Goal: Task Accomplishment & Management: Manage account settings

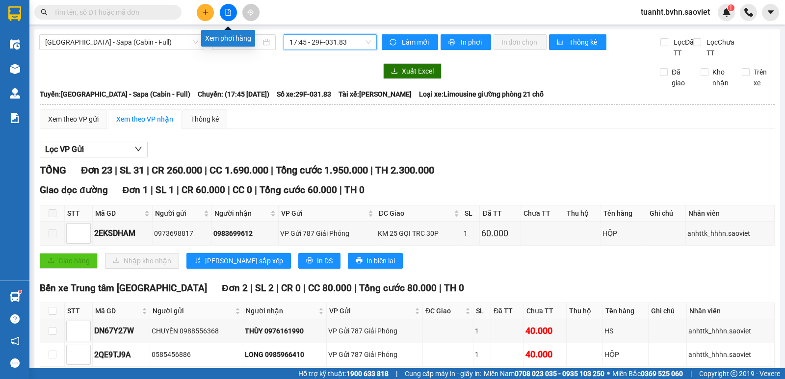
click at [230, 11] on icon "file-add" at bounding box center [228, 12] width 7 height 7
click at [227, 7] on button at bounding box center [228, 12] width 17 height 17
click at [161, 41] on span "[GEOGRAPHIC_DATA] - Sapa (Cabin - Full)" at bounding box center [121, 42] width 153 height 15
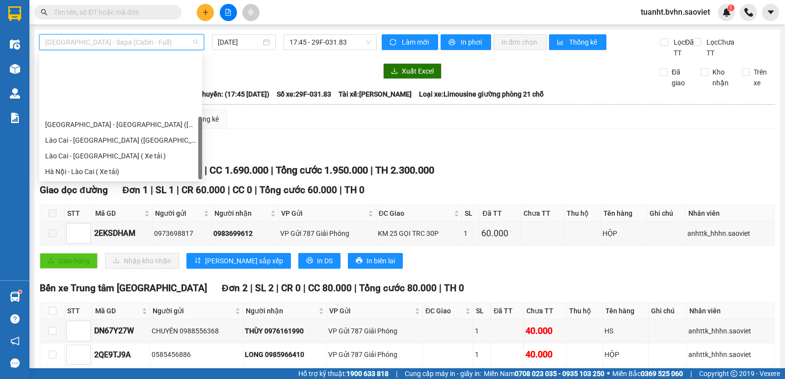
click at [117, 245] on div "[GEOGRAPHIC_DATA] - Sapa (Cabin - Full)" at bounding box center [120, 250] width 151 height 11
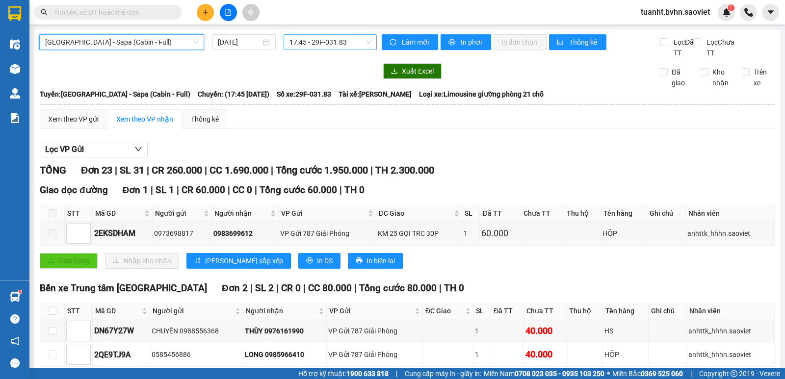
click at [332, 43] on span "17:45 - 29F-031.83" at bounding box center [329, 42] width 81 height 15
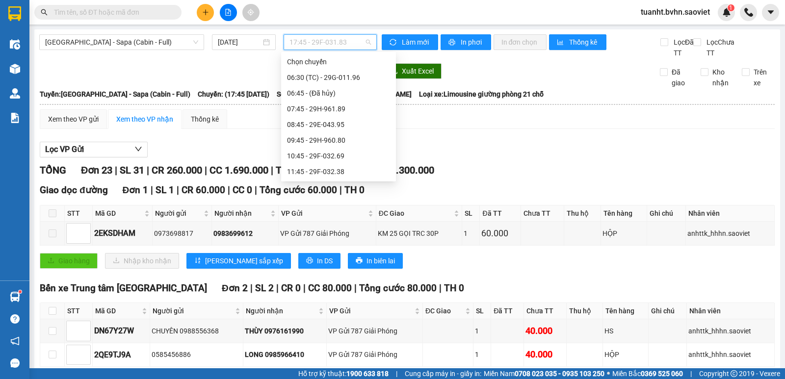
click at [349, 276] on div "17:45 - 29F-031.83" at bounding box center [338, 281] width 103 height 11
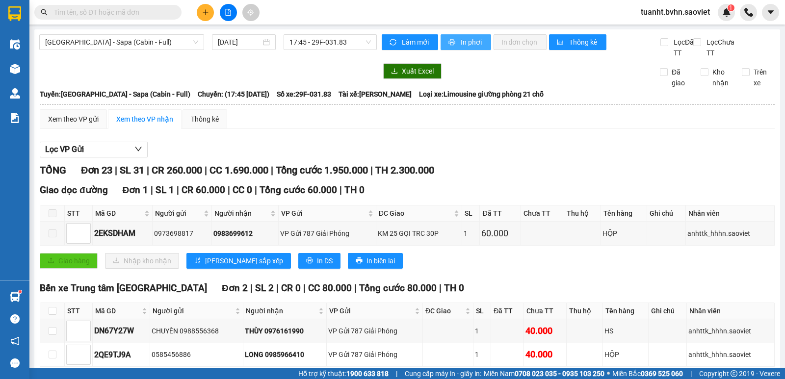
click at [461, 42] on span "In phơi" at bounding box center [472, 42] width 23 height 11
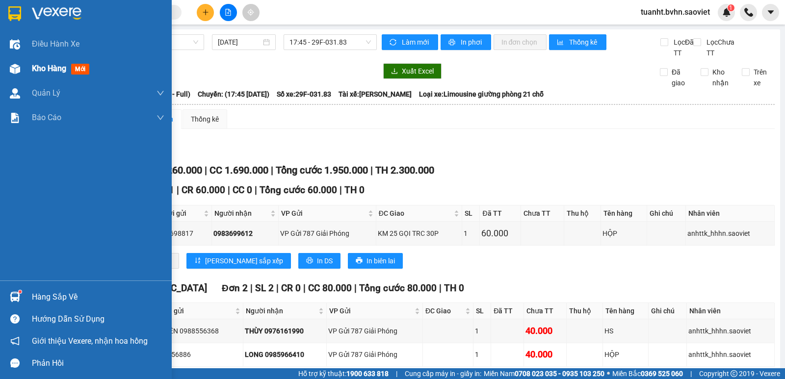
click at [19, 68] on img at bounding box center [15, 69] width 10 height 10
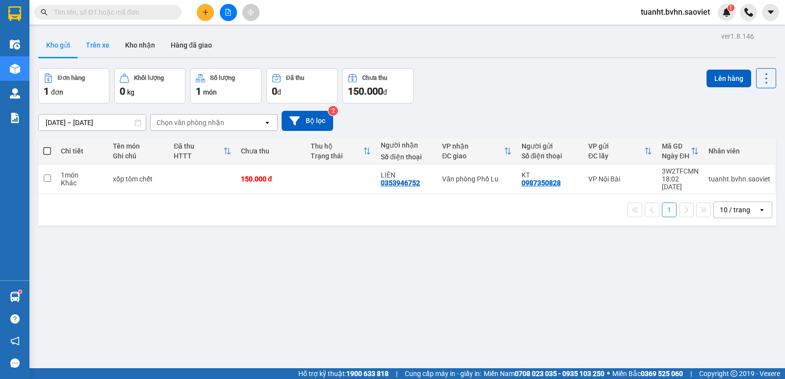
click at [109, 43] on button "Trên xe" at bounding box center [97, 45] width 39 height 24
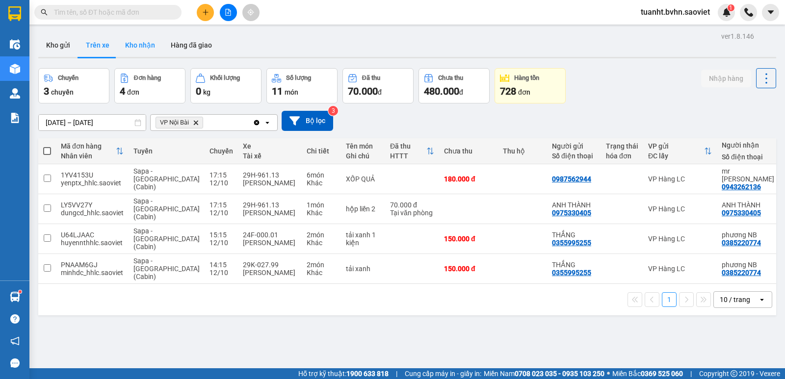
click at [133, 48] on button "Kho nhận" at bounding box center [140, 45] width 46 height 24
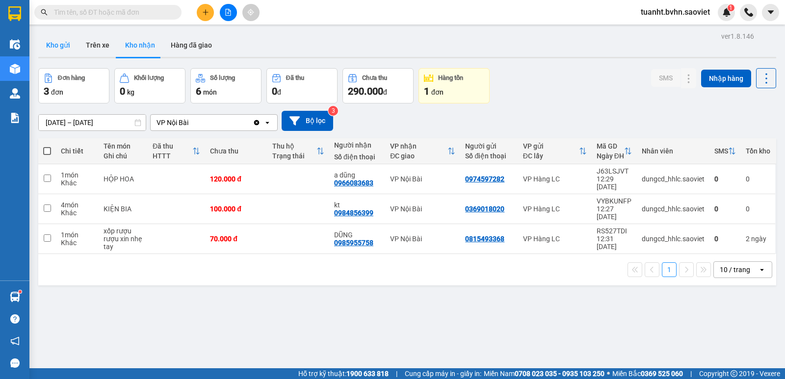
click at [57, 44] on button "Kho gửi" at bounding box center [58, 45] width 40 height 24
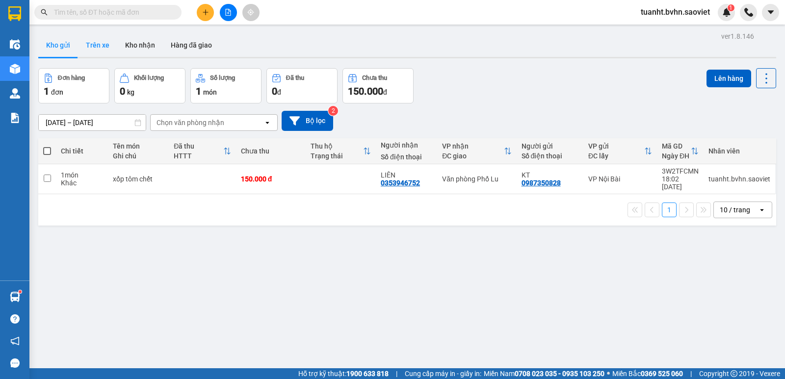
click at [97, 50] on button "Trên xe" at bounding box center [97, 45] width 39 height 24
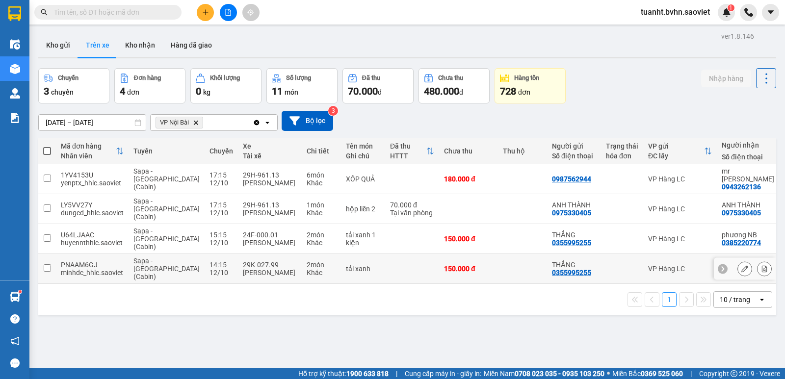
click at [44, 264] on input "checkbox" at bounding box center [47, 267] width 7 height 7
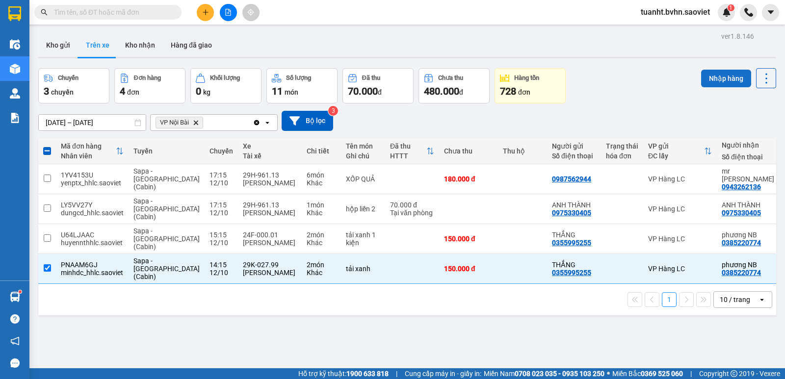
click at [712, 81] on button "Nhập hàng" at bounding box center [726, 79] width 50 height 18
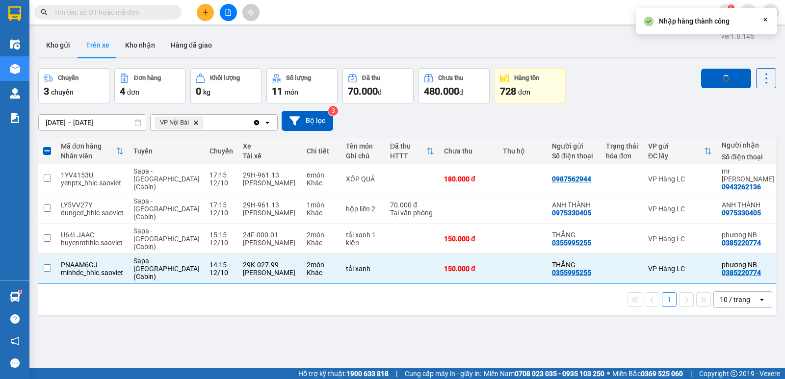
checkbox input "false"
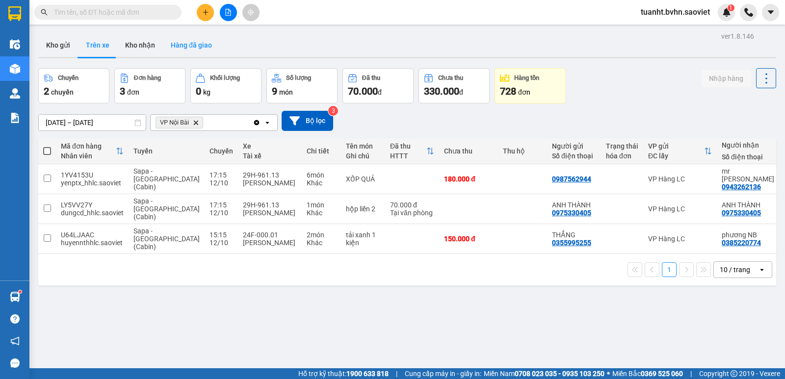
click at [174, 44] on button "Hàng đã giao" at bounding box center [191, 45] width 57 height 24
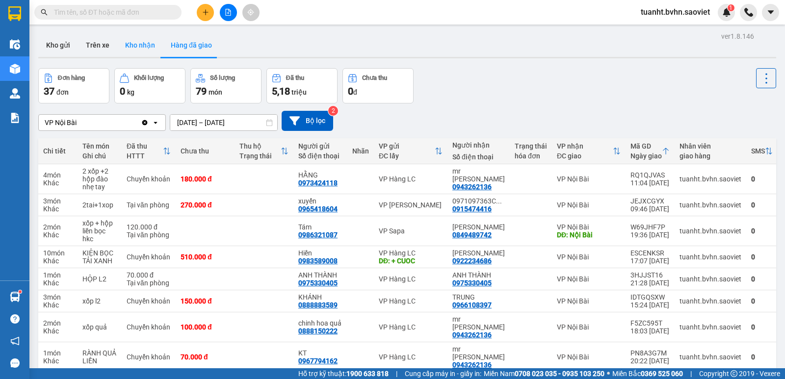
click at [132, 46] on button "Kho nhận" at bounding box center [140, 45] width 46 height 24
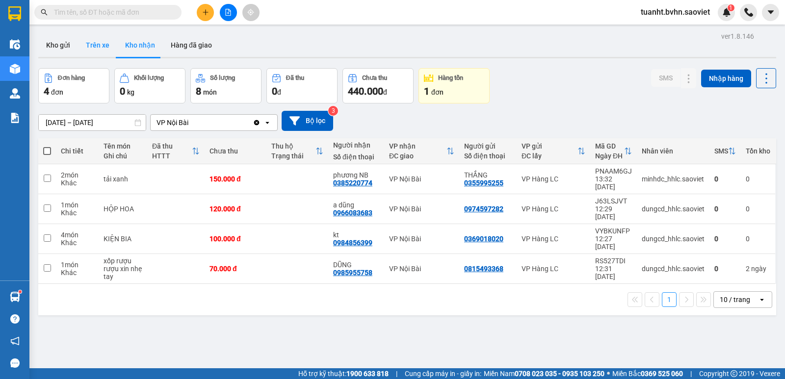
click at [102, 51] on button "Trên xe" at bounding box center [97, 45] width 39 height 24
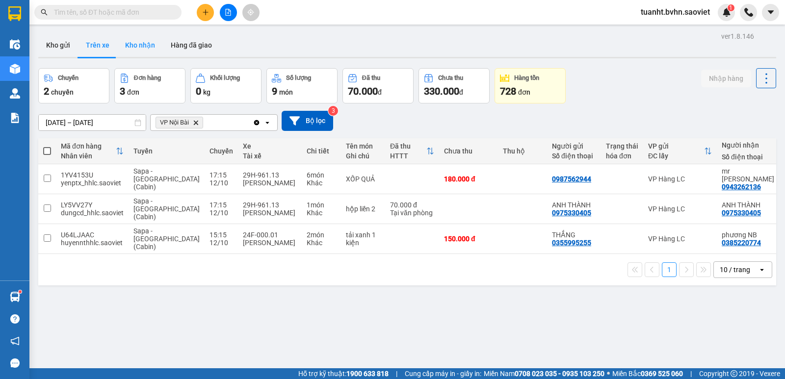
click at [129, 38] on button "Kho nhận" at bounding box center [140, 45] width 46 height 24
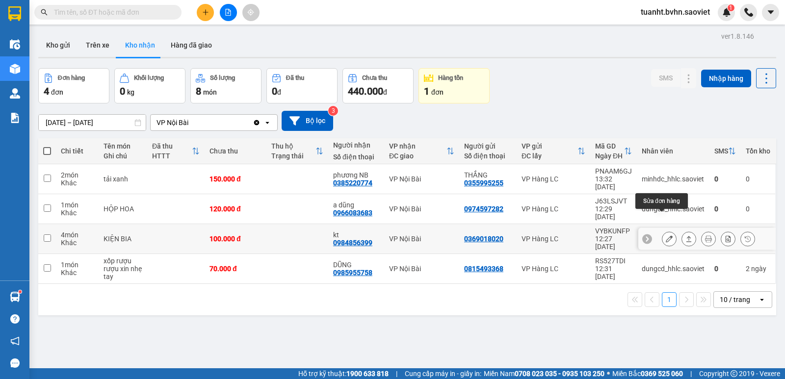
click at [666, 236] on icon at bounding box center [669, 239] width 7 height 7
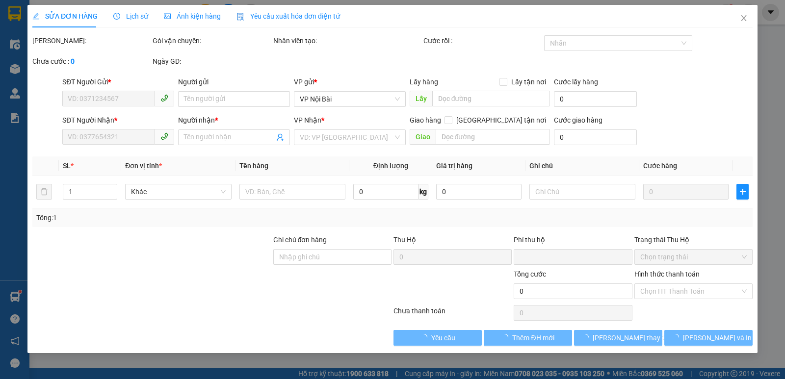
type input "0369018020"
type input "0984856399"
type input "kt"
type input "0"
type input "100.000"
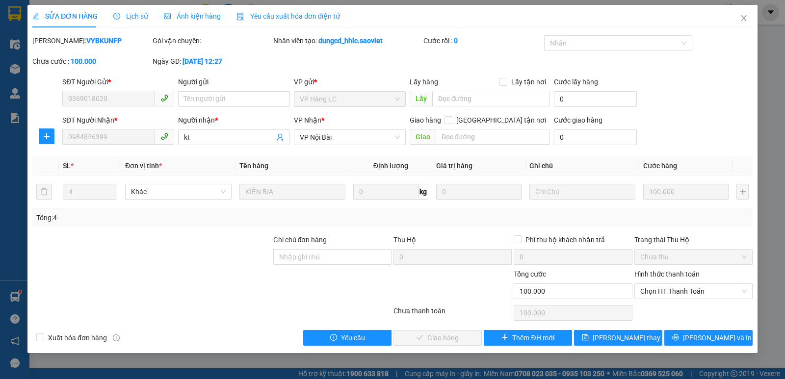
click at [680, 273] on label "Hình thức thanh toán" at bounding box center [666, 274] width 65 height 8
click at [680, 284] on input "Hình thức thanh toán" at bounding box center [690, 291] width 100 height 15
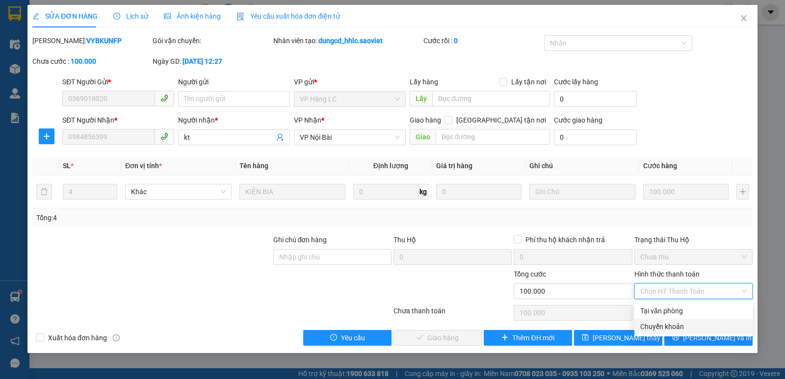
click at [677, 326] on div "Chuyển khoản" at bounding box center [693, 326] width 106 height 11
type input "0"
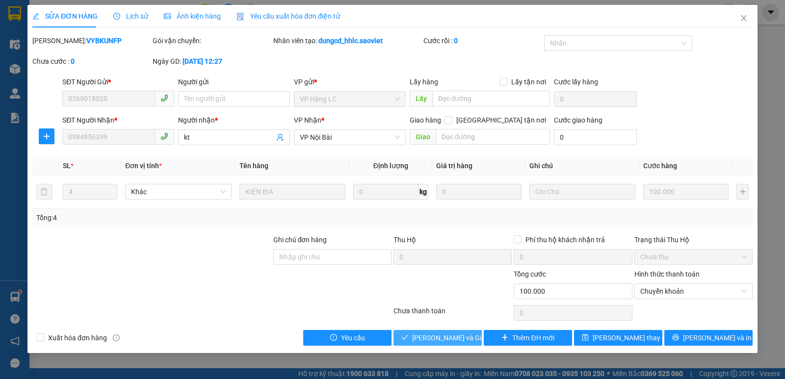
click at [450, 335] on span "[PERSON_NAME] và Giao hàng" at bounding box center [459, 338] width 94 height 11
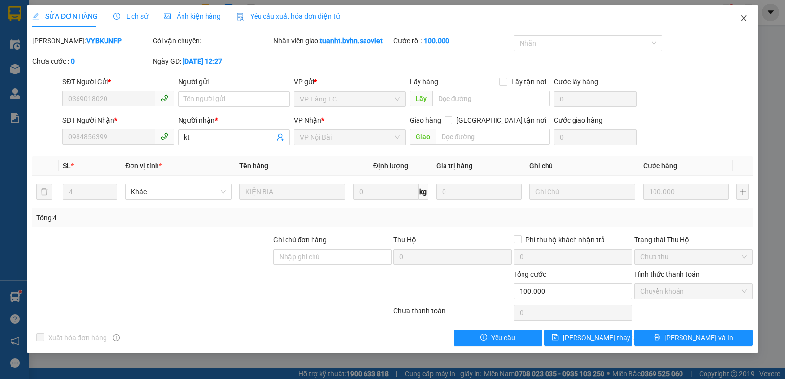
click at [741, 15] on icon "close" at bounding box center [744, 18] width 8 height 8
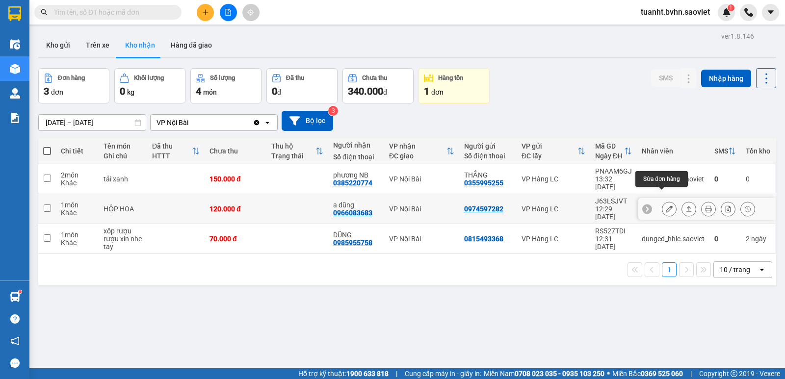
click at [666, 206] on icon at bounding box center [669, 209] width 7 height 7
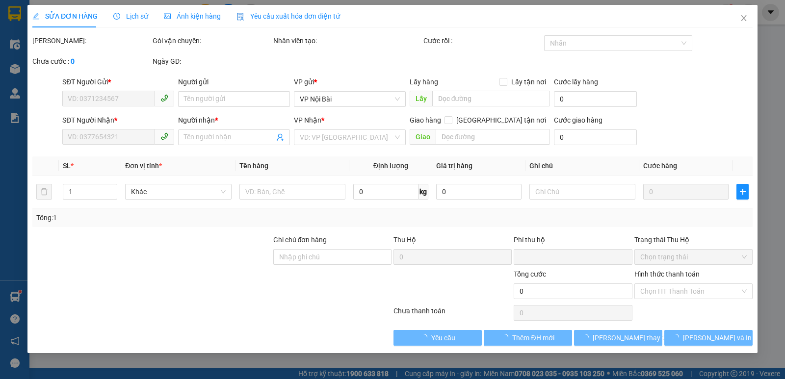
type input "0974597282"
type input "0966083683"
type input "a dũng"
type input "0"
type input "120.000"
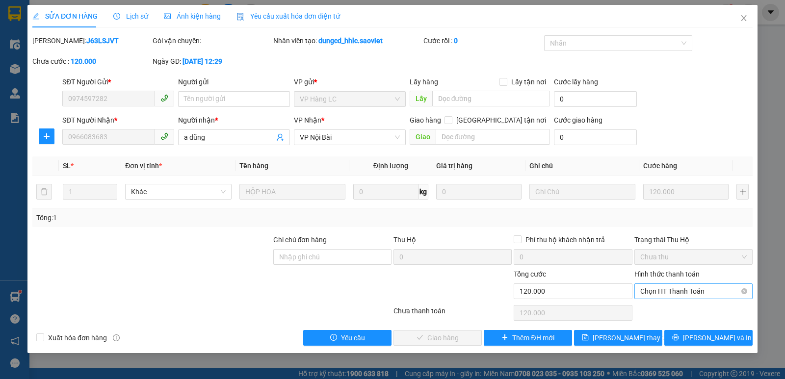
click at [642, 289] on span "Chọn HT Thanh Toán" at bounding box center [693, 291] width 106 height 15
click at [650, 323] on div "Chuyển khoản" at bounding box center [693, 326] width 106 height 11
type input "0"
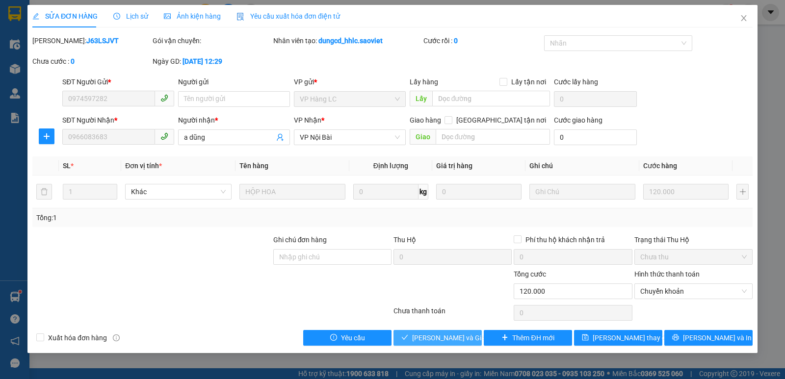
click at [429, 342] on span "[PERSON_NAME] và Giao hàng" at bounding box center [459, 338] width 94 height 11
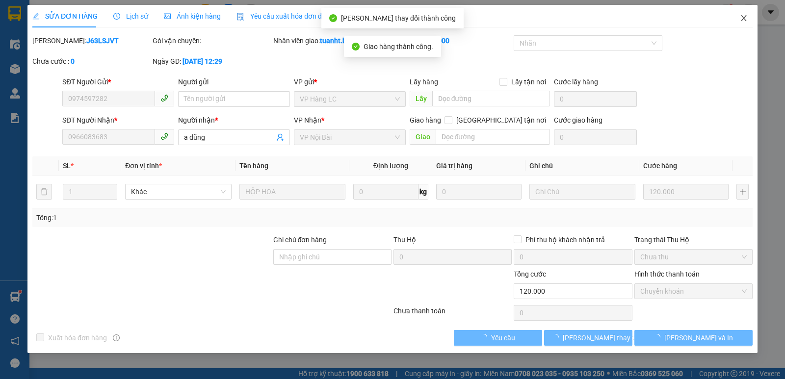
click at [740, 19] on icon "close" at bounding box center [744, 18] width 8 height 8
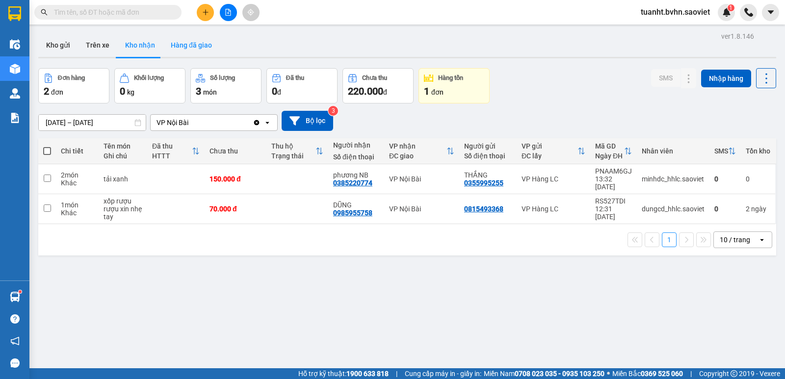
click at [184, 41] on button "Hàng đã giao" at bounding box center [191, 45] width 57 height 24
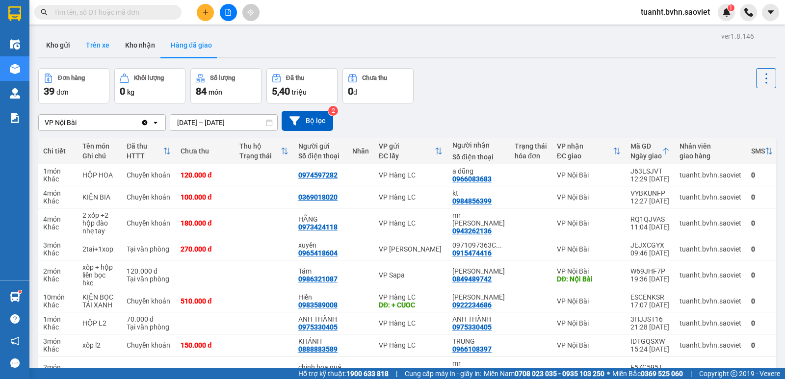
click at [87, 45] on button "Trên xe" at bounding box center [97, 45] width 39 height 24
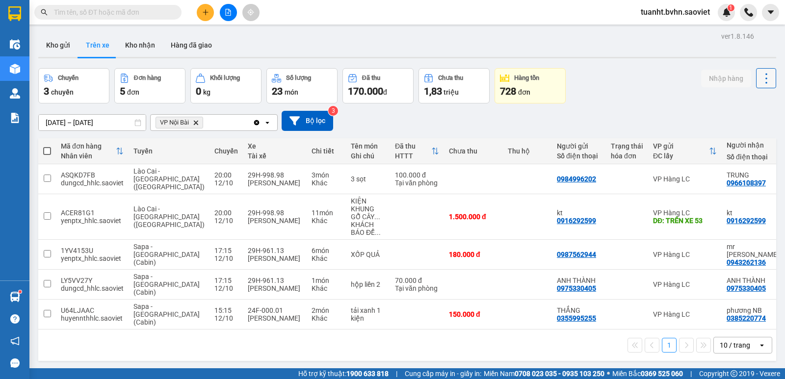
click at [760, 80] on icon at bounding box center [767, 79] width 14 height 14
click at [747, 103] on span "Làm mới" at bounding box center [745, 105] width 27 height 10
